Goal: Find specific page/section: Find specific page/section

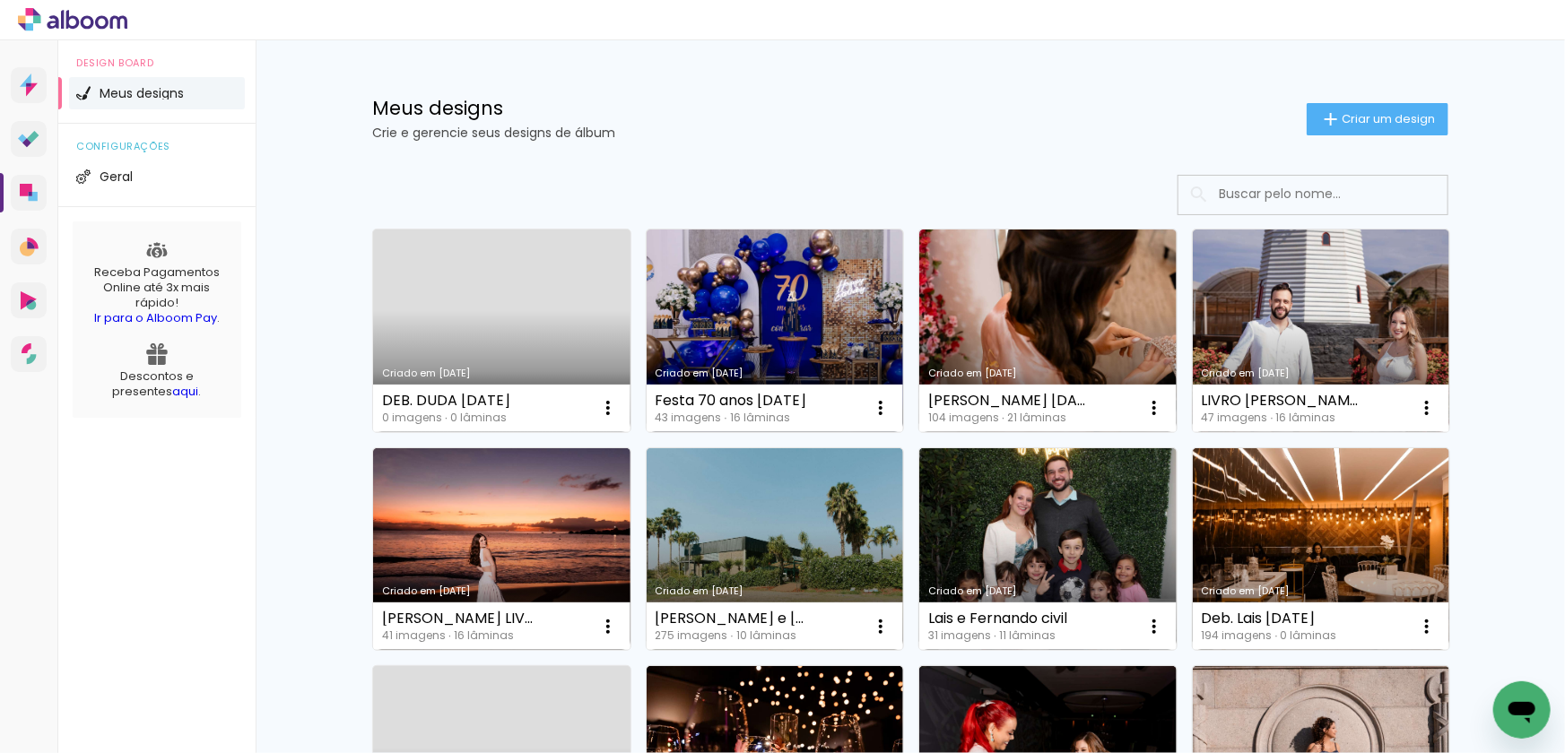
click at [1303, 190] on input at bounding box center [1338, 194] width 256 height 37
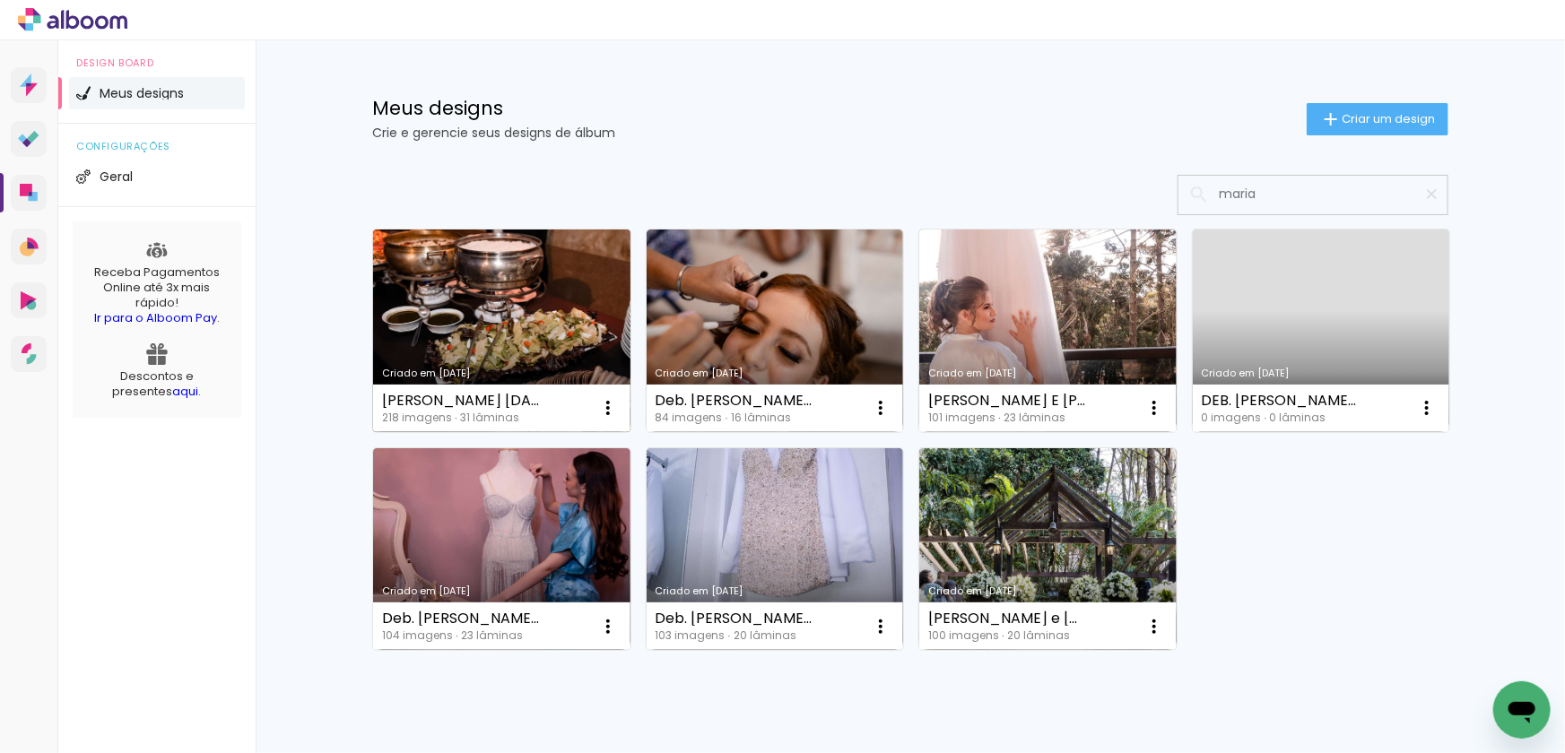
type input "maria"
type paper-input "maria"
click at [473, 320] on link "Criado em [DATE]" at bounding box center [501, 331] width 257 height 203
